Goal: Navigation & Orientation: Find specific page/section

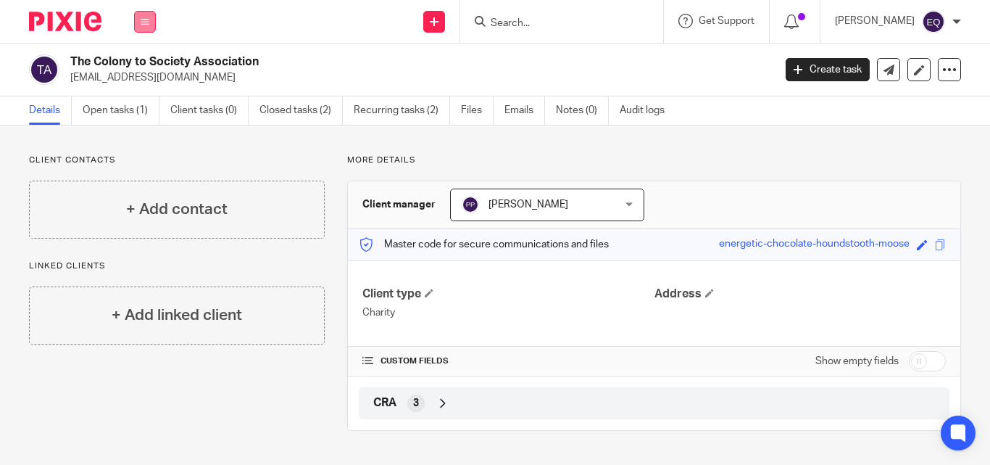
click at [141, 22] on icon at bounding box center [145, 21] width 9 height 9
click at [143, 106] on link "Clients" at bounding box center [141, 110] width 33 height 10
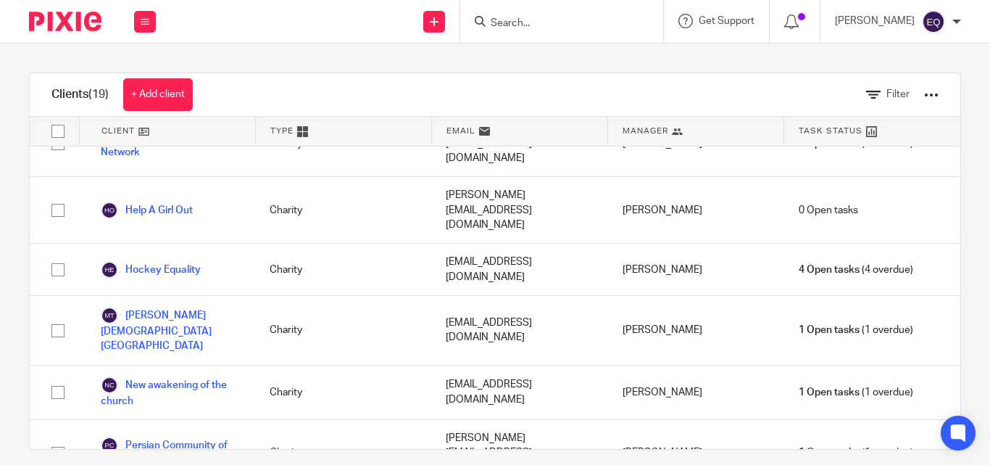
scroll to position [336, 0]
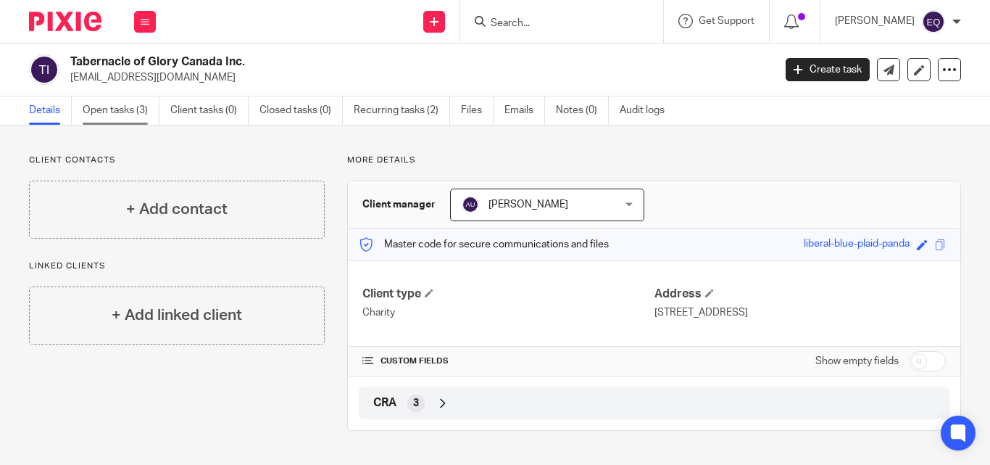
click at [104, 112] on link "Open tasks (3)" at bounding box center [121, 110] width 77 height 28
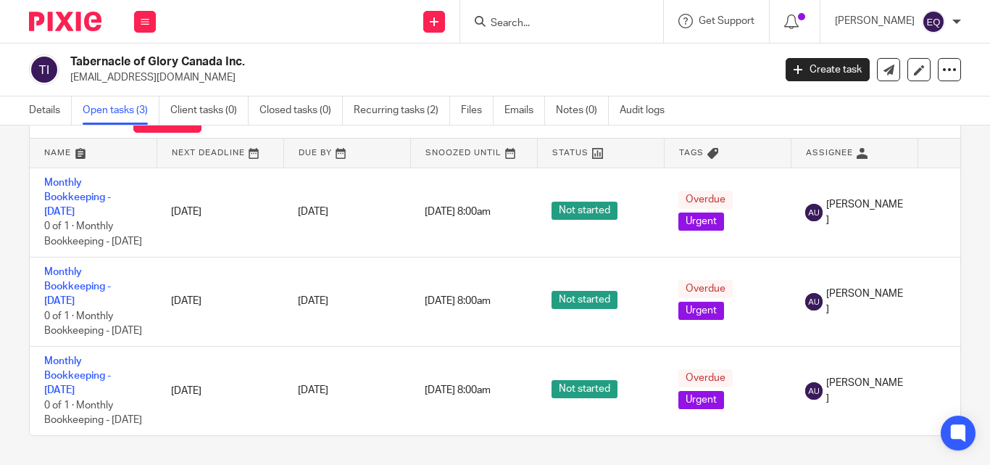
scroll to position [66, 0]
click at [143, 18] on icon at bounding box center [145, 21] width 9 height 9
click at [143, 109] on link "Clients" at bounding box center [141, 110] width 33 height 10
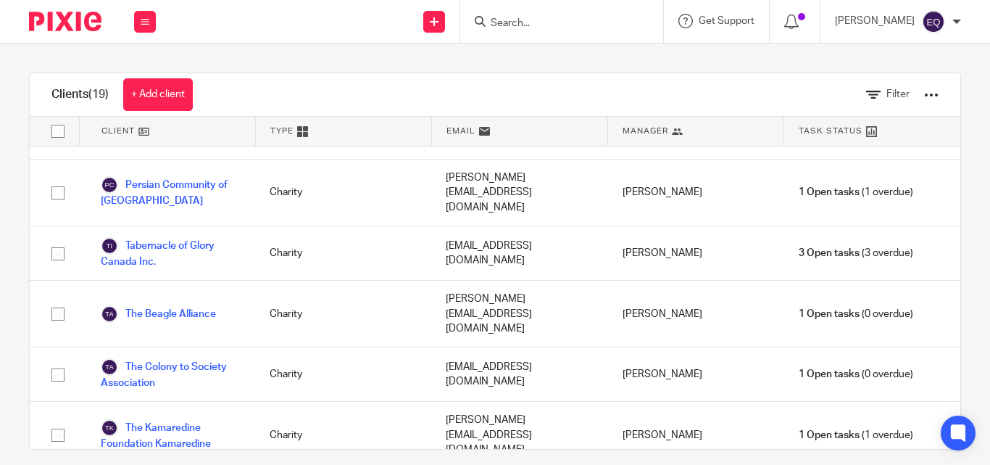
scroll to position [580, 0]
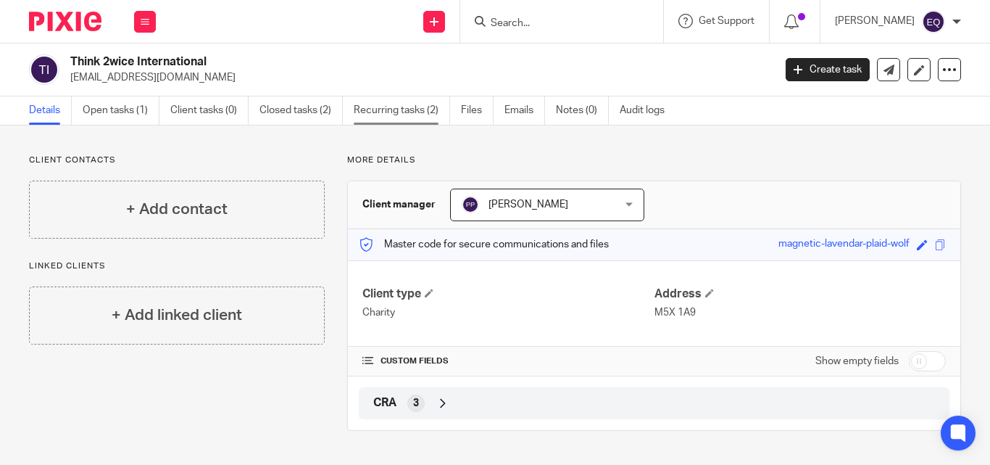
click at [380, 107] on link "Recurring tasks (2)" at bounding box center [402, 110] width 96 height 28
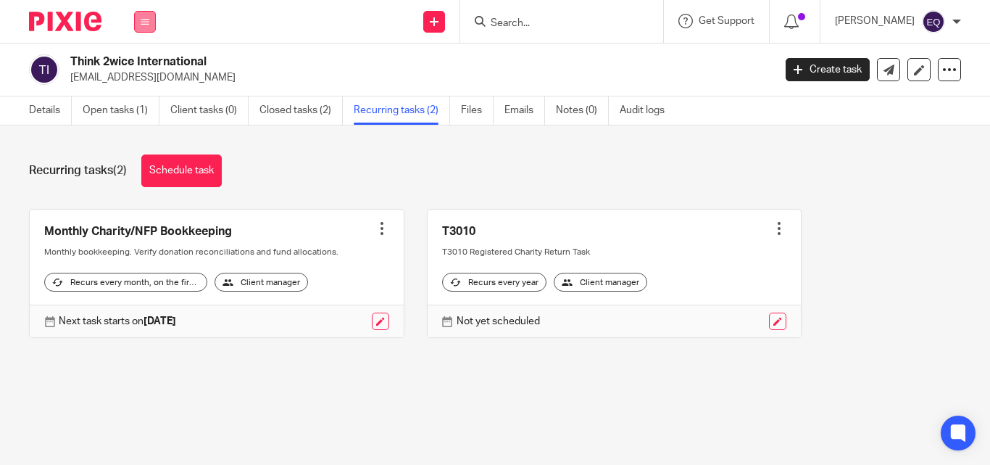
click at [149, 15] on button at bounding box center [145, 22] width 22 height 22
click at [141, 108] on link "Clients" at bounding box center [141, 110] width 33 height 10
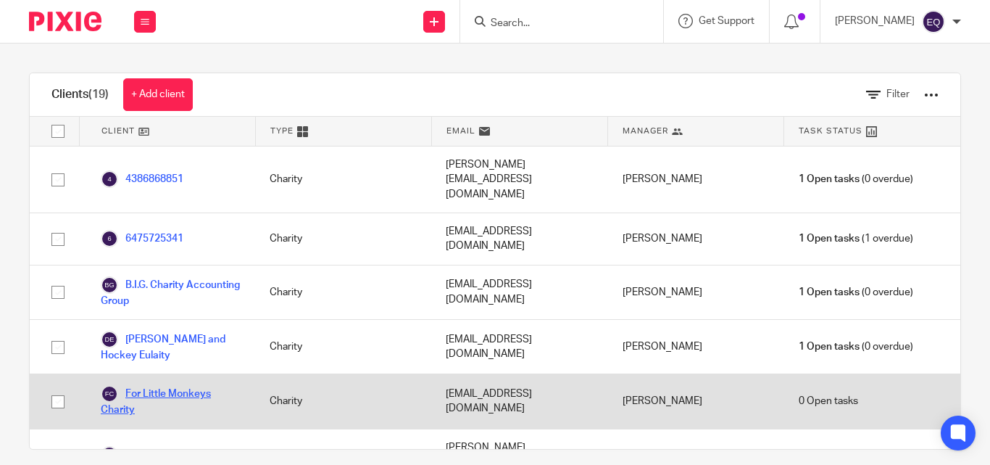
click at [179, 385] on link "For Little Monkeys Charity" at bounding box center [171, 401] width 140 height 32
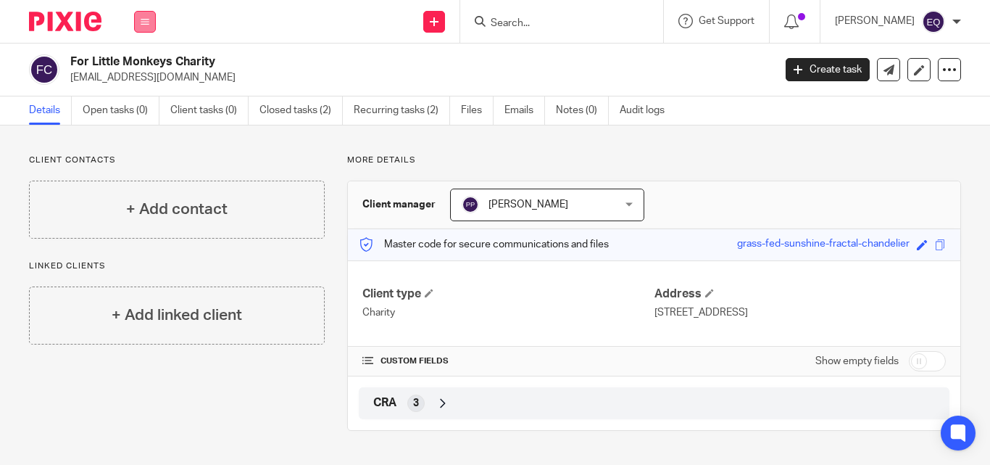
click at [139, 26] on button at bounding box center [145, 22] width 22 height 22
click at [138, 110] on link "Clients" at bounding box center [141, 110] width 33 height 10
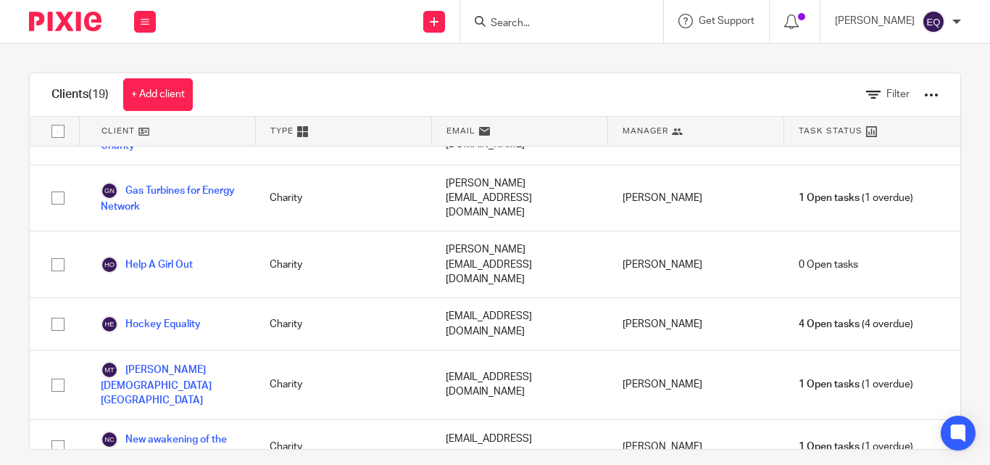
scroll to position [528, 0]
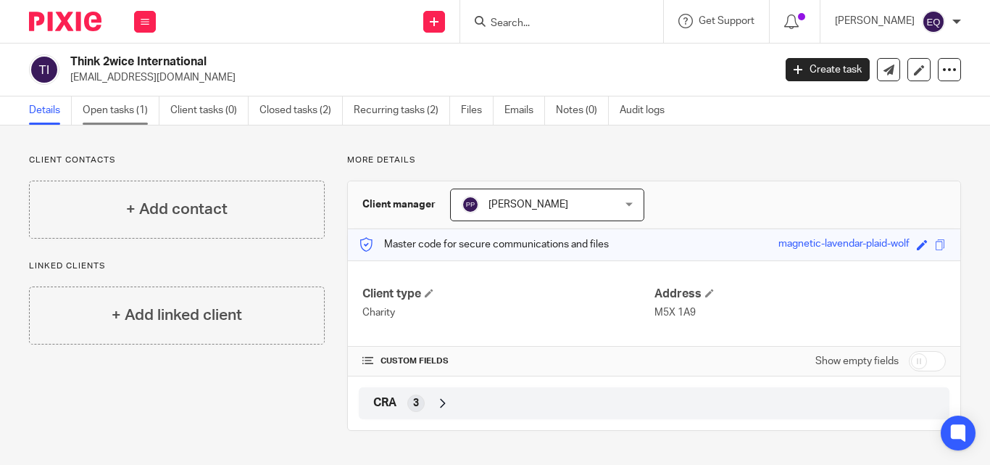
click at [118, 114] on link "Open tasks (1)" at bounding box center [121, 110] width 77 height 28
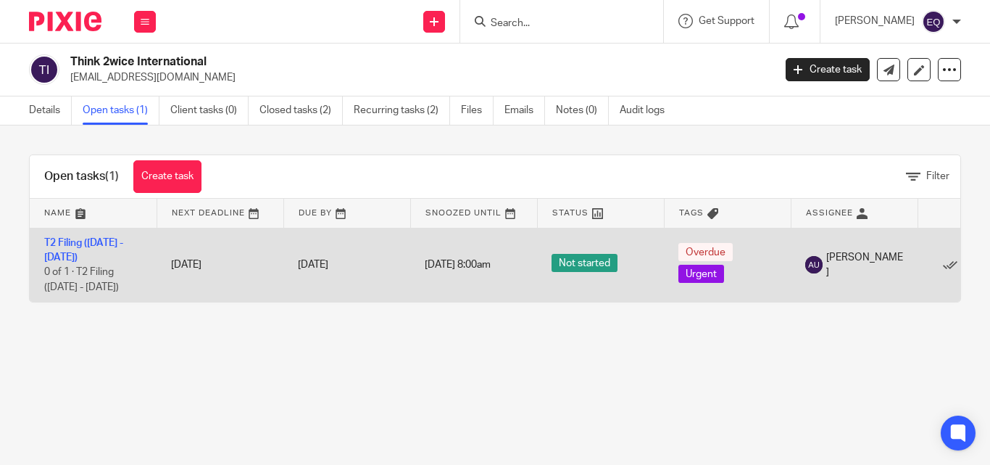
drag, startPoint x: 43, startPoint y: 239, endPoint x: 81, endPoint y: 257, distance: 42.5
click at [81, 257] on td "T2 Filing (2020 - 2024) 0 of 1 · T2 Filing (2020 - 2024)" at bounding box center [93, 265] width 127 height 74
drag, startPoint x: 81, startPoint y: 257, endPoint x: 39, endPoint y: 238, distance: 46.4
click at [39, 238] on td "T2 Filing (2020 - 2024) 0 of 1 · T2 Filing (2020 - 2024)" at bounding box center [93, 265] width 127 height 74
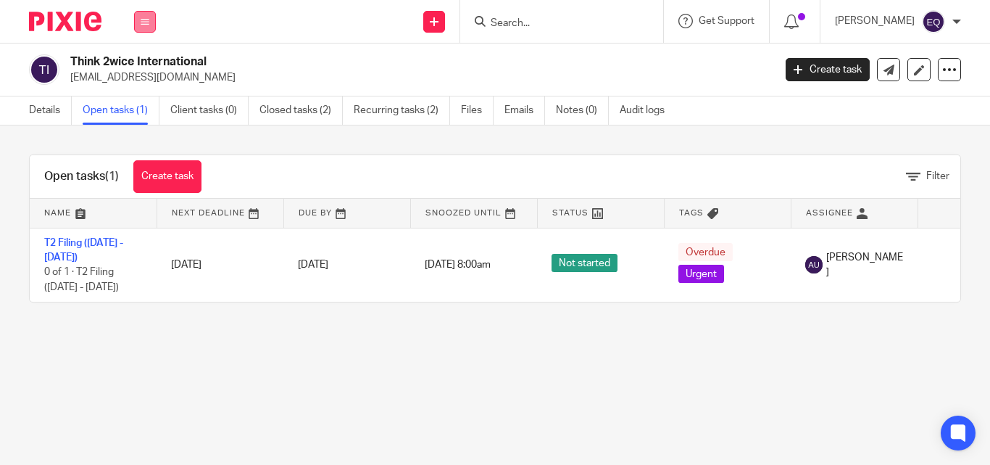
click at [143, 28] on button at bounding box center [145, 22] width 22 height 22
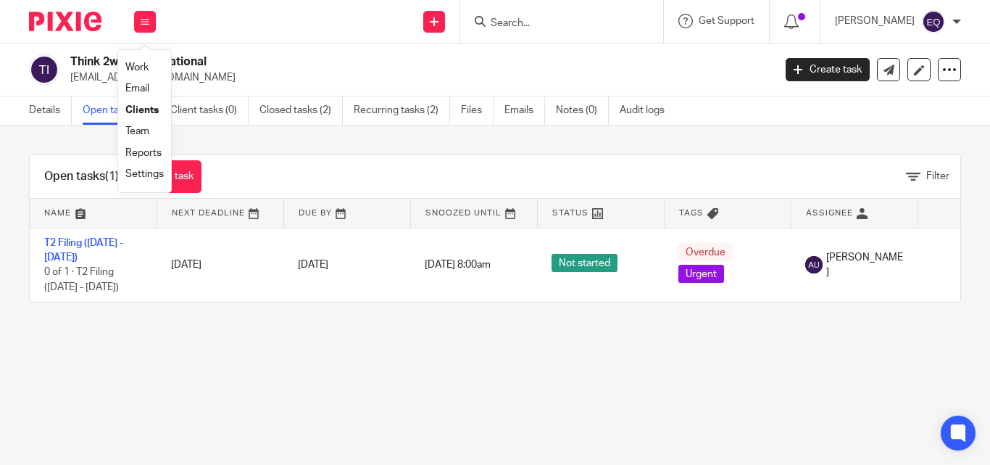
click at [141, 108] on link "Clients" at bounding box center [141, 110] width 33 height 10
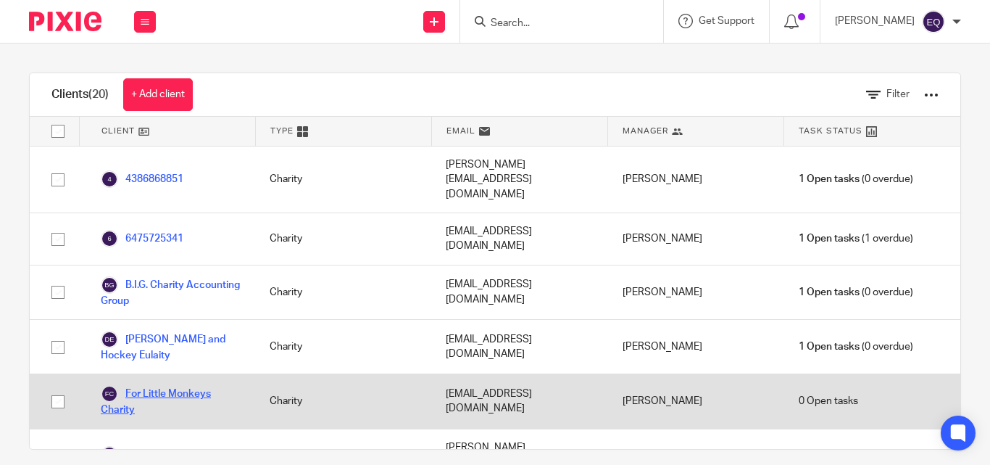
click at [193, 385] on link "For Little Monkeys Charity" at bounding box center [171, 401] width 140 height 32
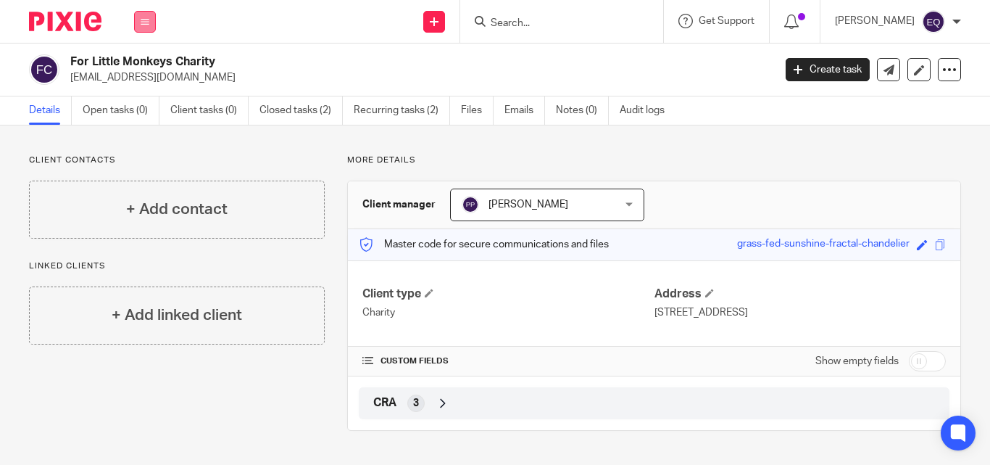
click at [146, 22] on icon at bounding box center [145, 21] width 9 height 9
click at [139, 105] on link "Clients" at bounding box center [141, 110] width 33 height 10
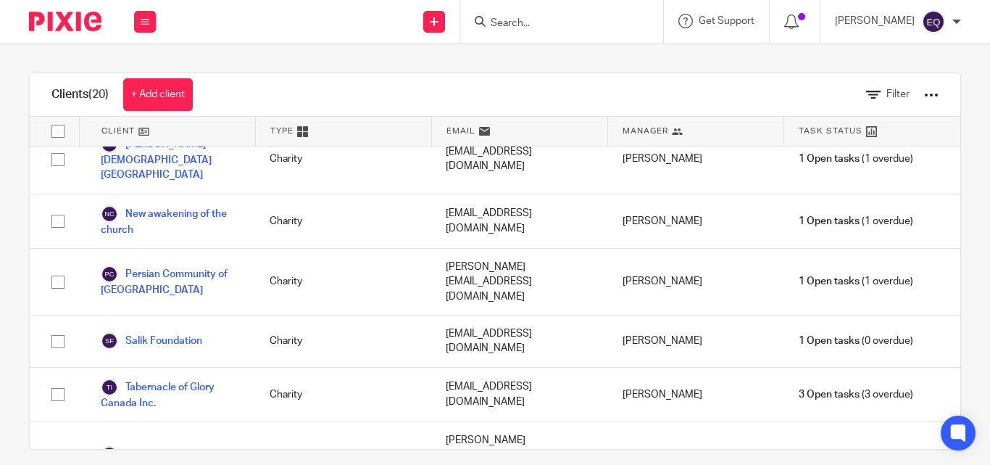
scroll to position [483, 0]
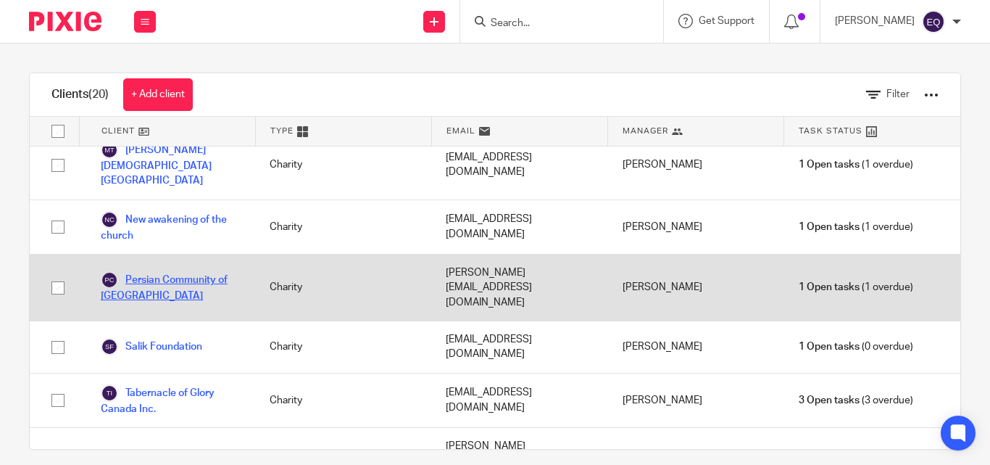
click at [154, 271] on link "Persian Community of [GEOGRAPHIC_DATA]" at bounding box center [171, 287] width 140 height 32
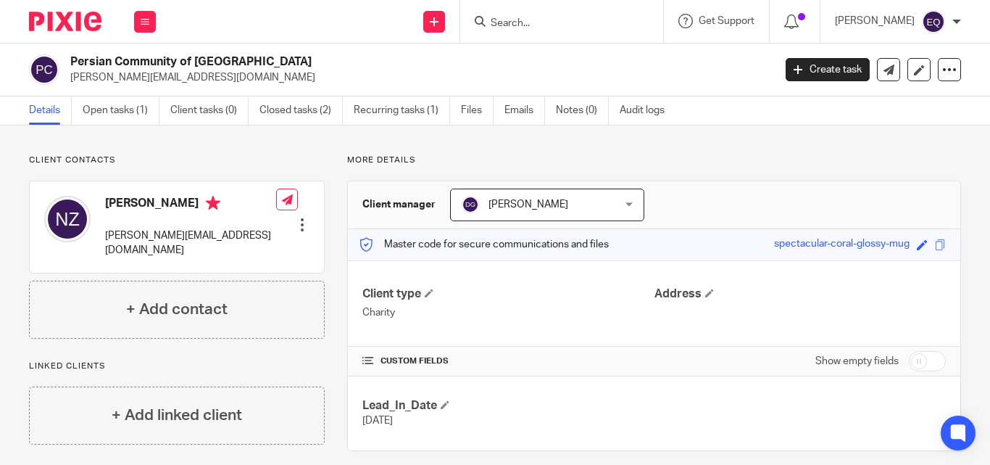
drag, startPoint x: 70, startPoint y: 57, endPoint x: 288, endPoint y: 63, distance: 217.5
click at [288, 63] on h2 "Persian Community of [GEOGRAPHIC_DATA]" at bounding box center [347, 61] width 555 height 15
copy h2 "Persian Community of [GEOGRAPHIC_DATA]"
